Goal: Navigation & Orientation: Find specific page/section

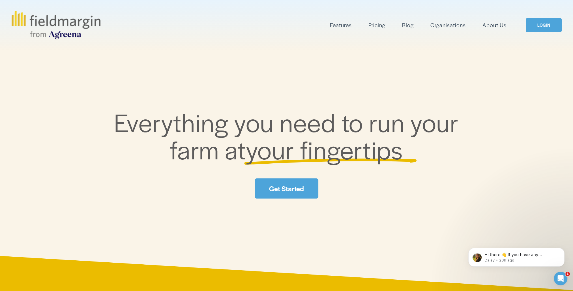
click at [447, 26] on link "Organisations" at bounding box center [447, 24] width 35 height 9
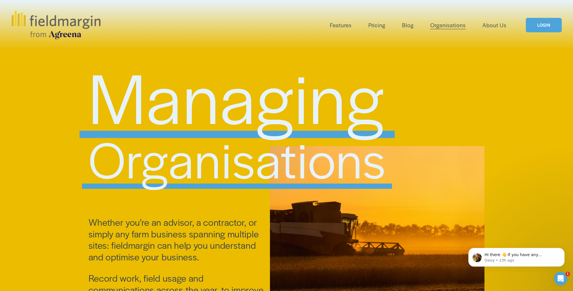
click at [345, 24] on span "Features" at bounding box center [341, 25] width 22 height 8
click at [0, 0] on span "Reporting" at bounding box center [0, 0] width 0 height 0
